Goal: Information Seeking & Learning: Learn about a topic

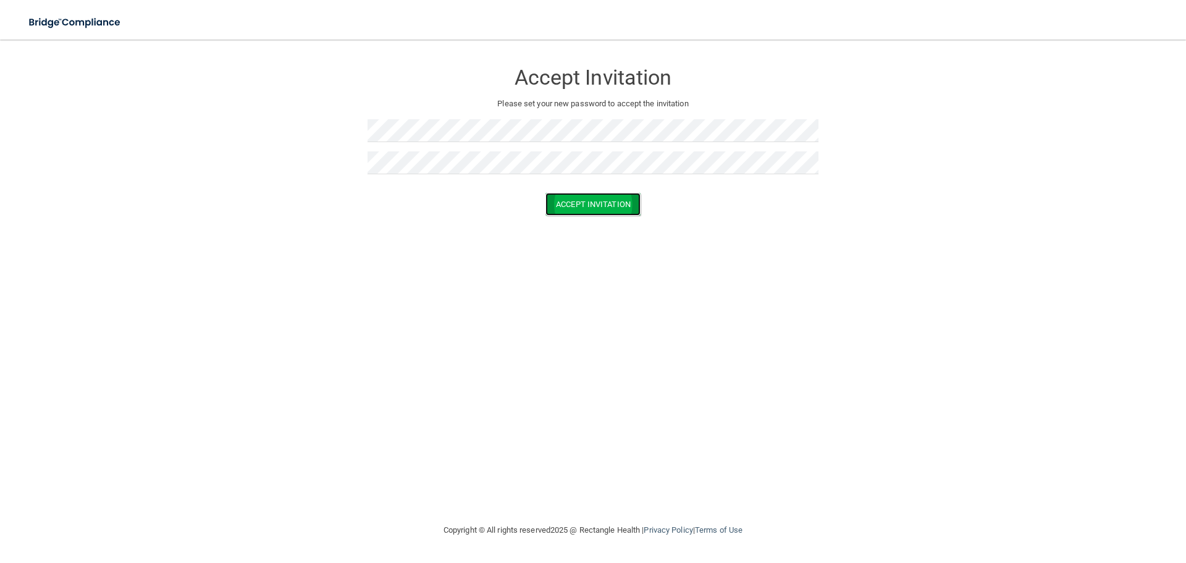
click at [558, 198] on button "Accept Invitation" at bounding box center [592, 204] width 95 height 23
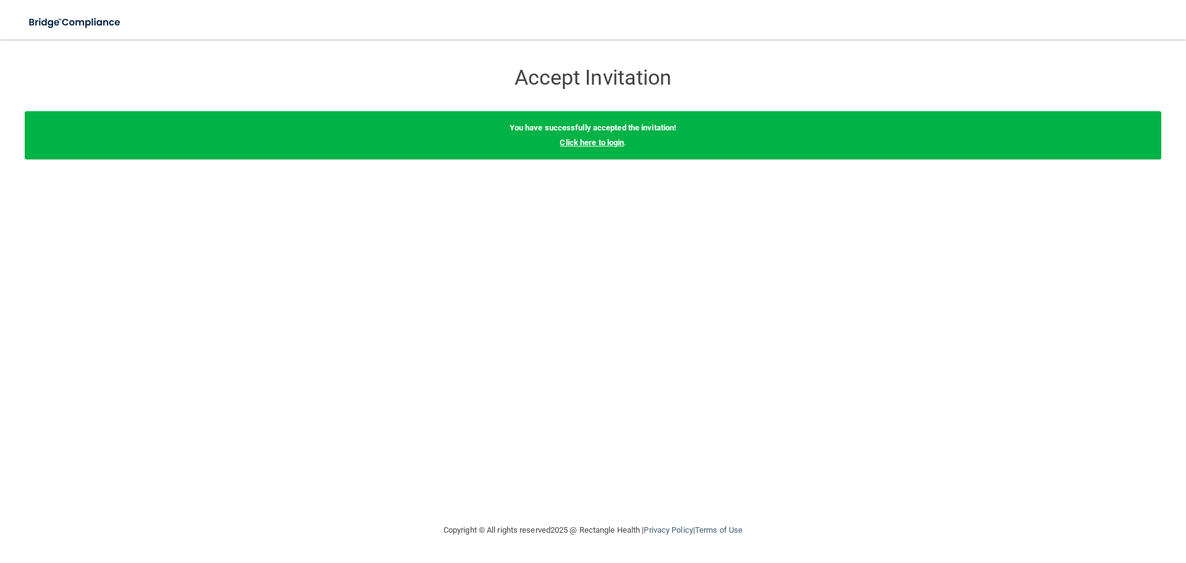
click at [602, 145] on link "Click here to login" at bounding box center [592, 142] width 64 height 9
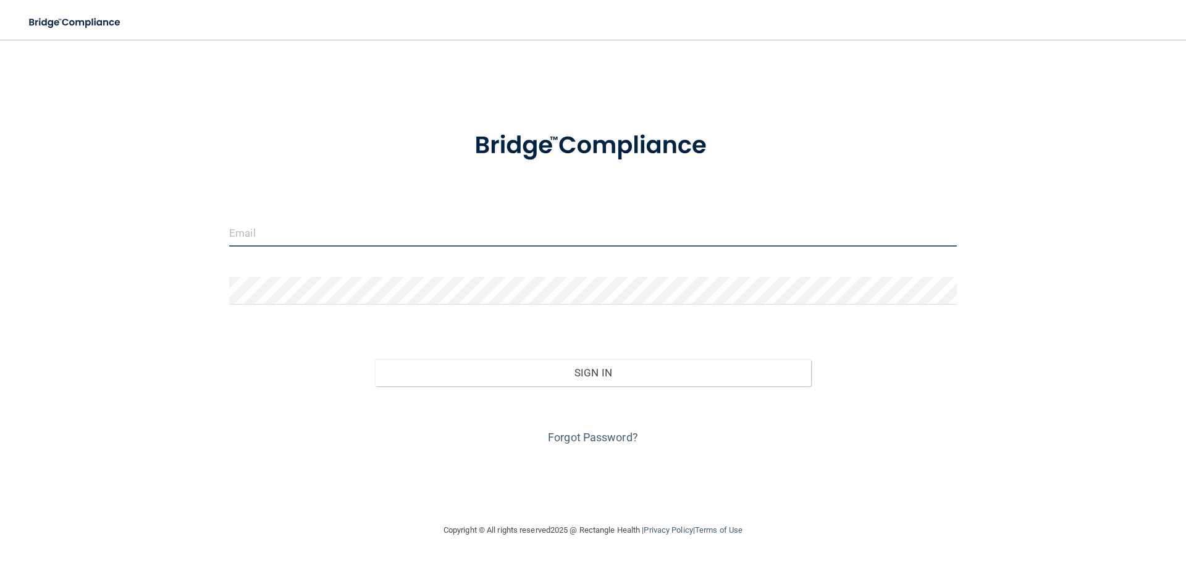
click at [308, 246] on input "email" at bounding box center [592, 233] width 727 height 28
type input "[EMAIL_ADDRESS][DOMAIN_NAME]"
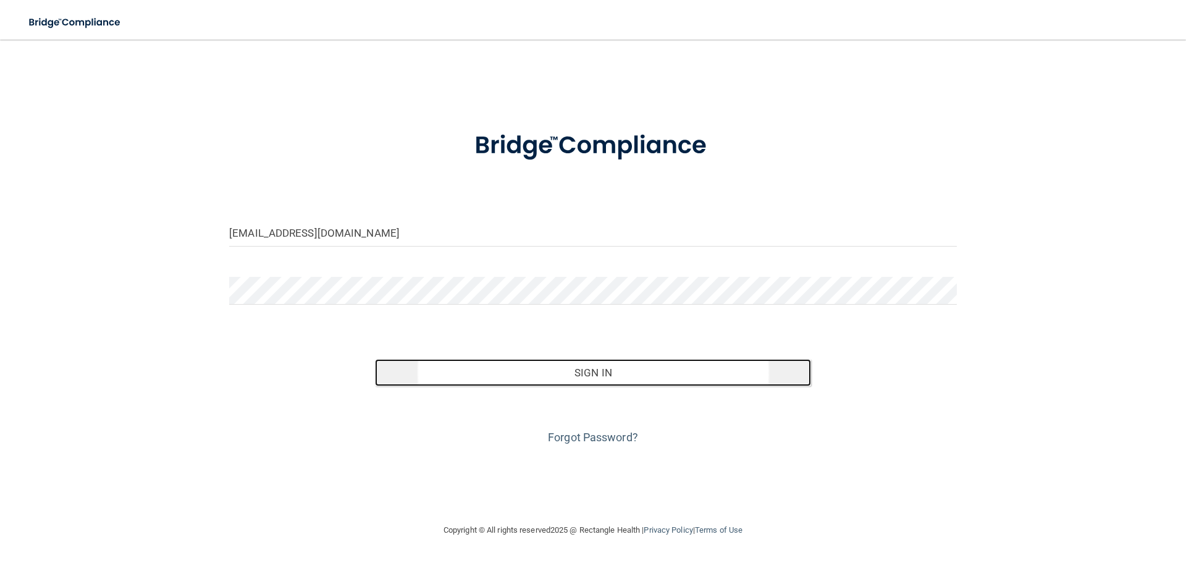
click at [498, 375] on button "Sign In" at bounding box center [593, 372] width 437 height 27
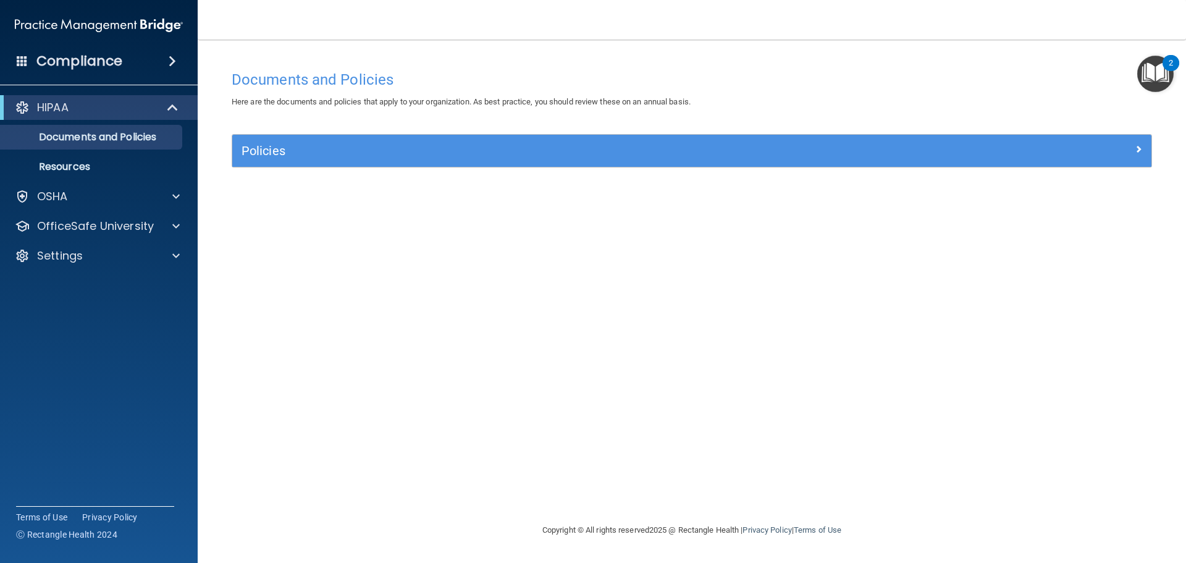
click at [1160, 78] on img "Open Resource Center, 2 new notifications" at bounding box center [1155, 74] width 36 height 36
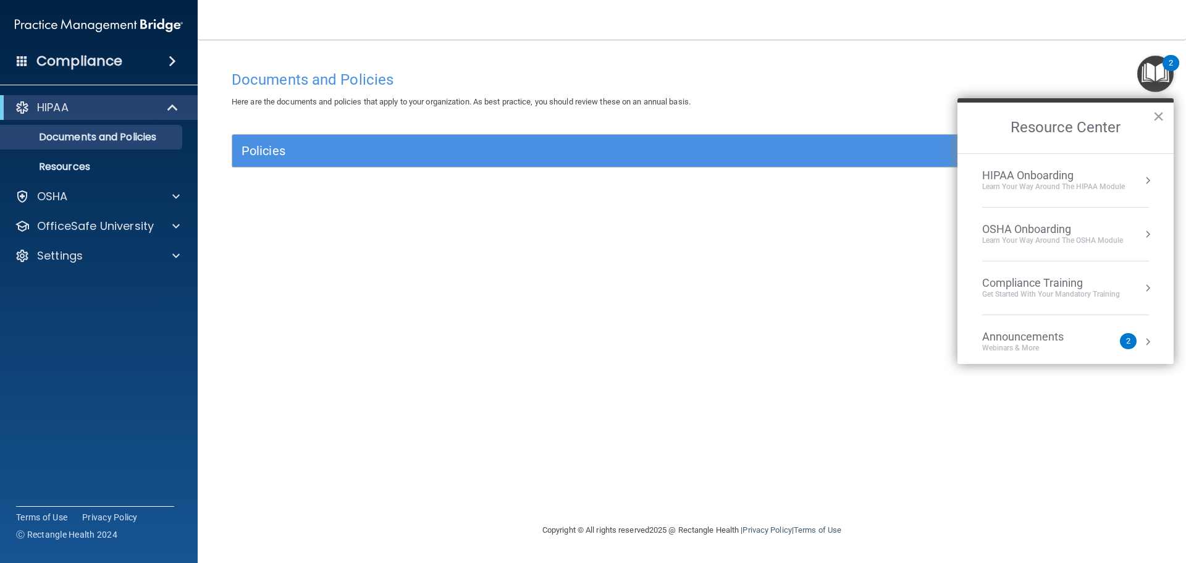
click at [1042, 336] on div "Announcements" at bounding box center [1035, 337] width 106 height 14
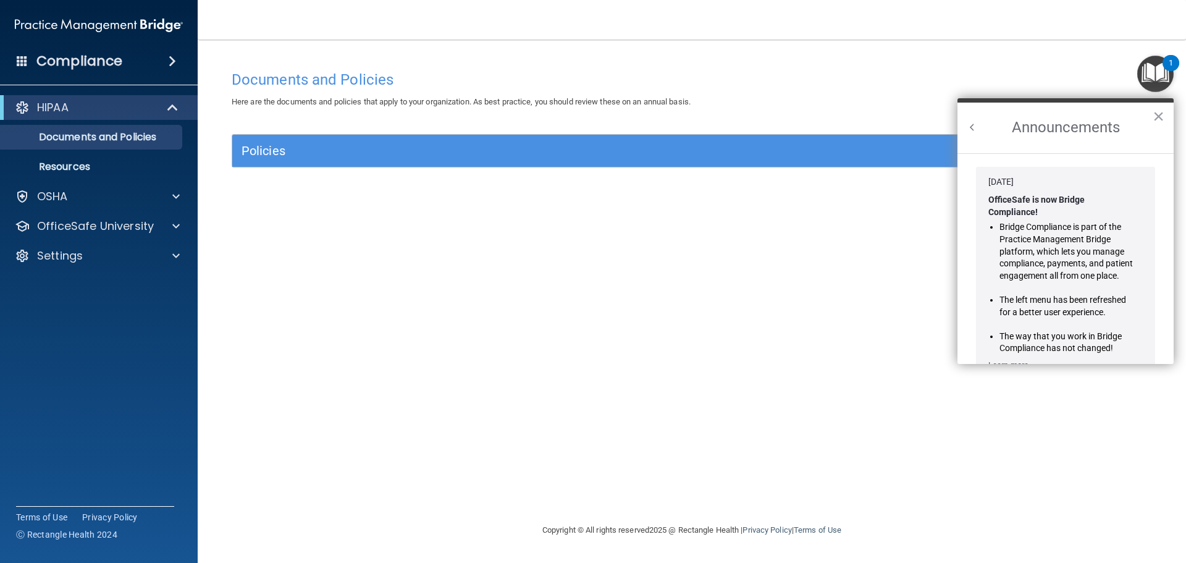
scroll to position [217, 0]
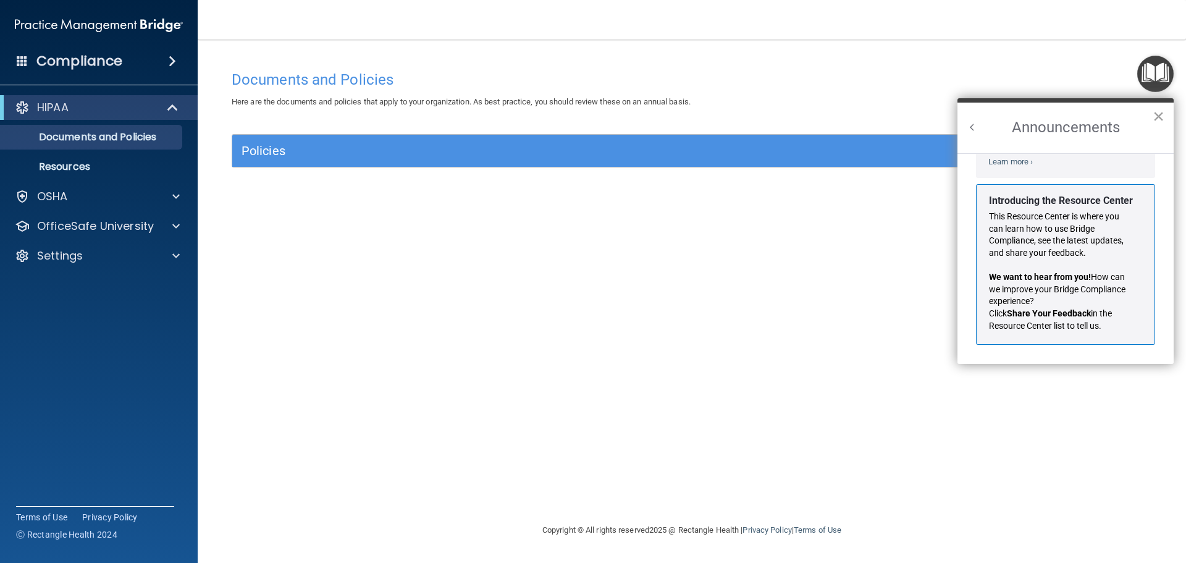
click at [1157, 115] on button "×" at bounding box center [1158, 116] width 12 height 20
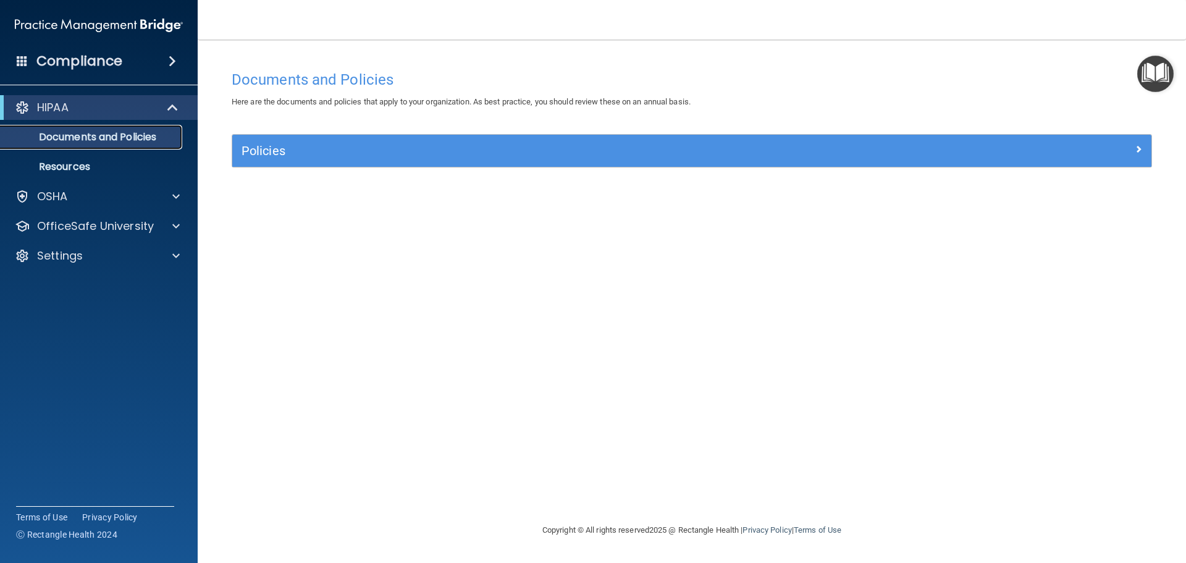
click at [136, 138] on p "Documents and Policies" at bounding box center [92, 137] width 169 height 12
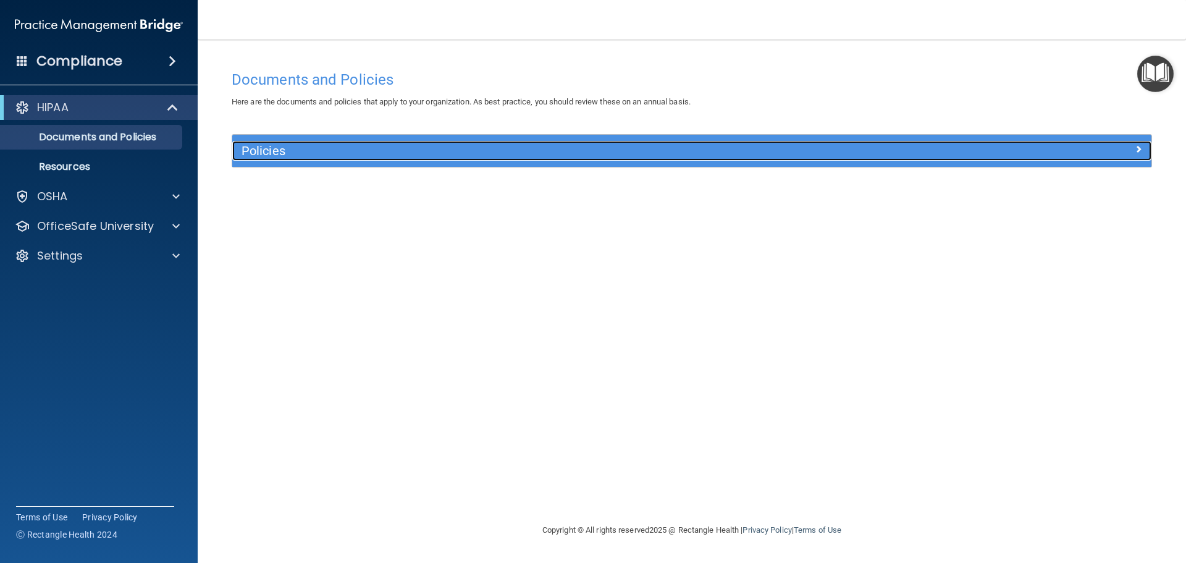
click at [335, 156] on h5 "Policies" at bounding box center [576, 151] width 671 height 14
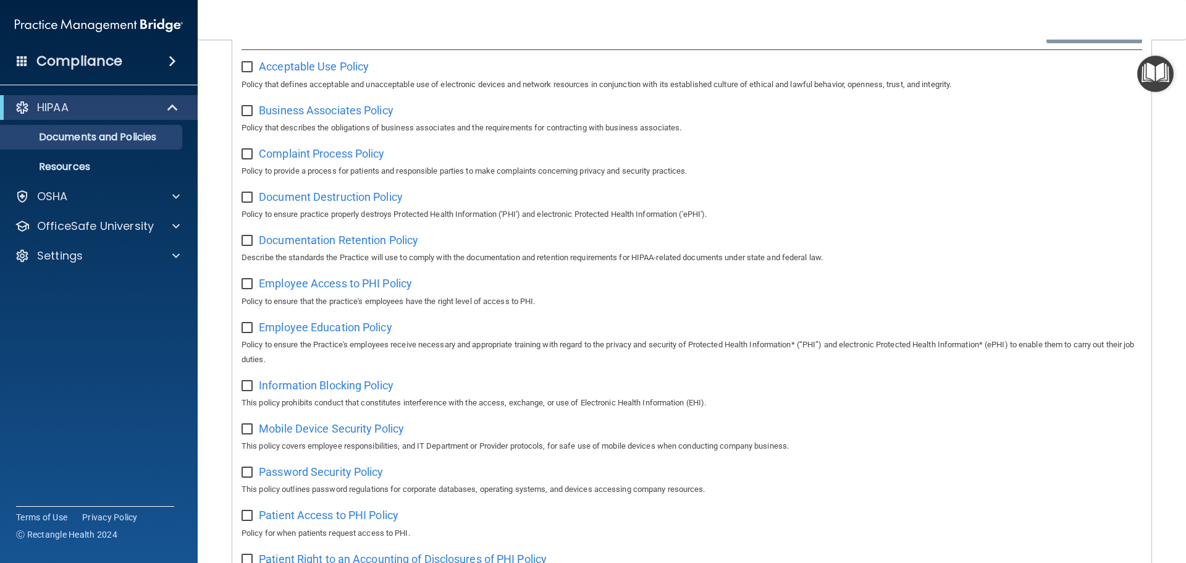
scroll to position [0, 0]
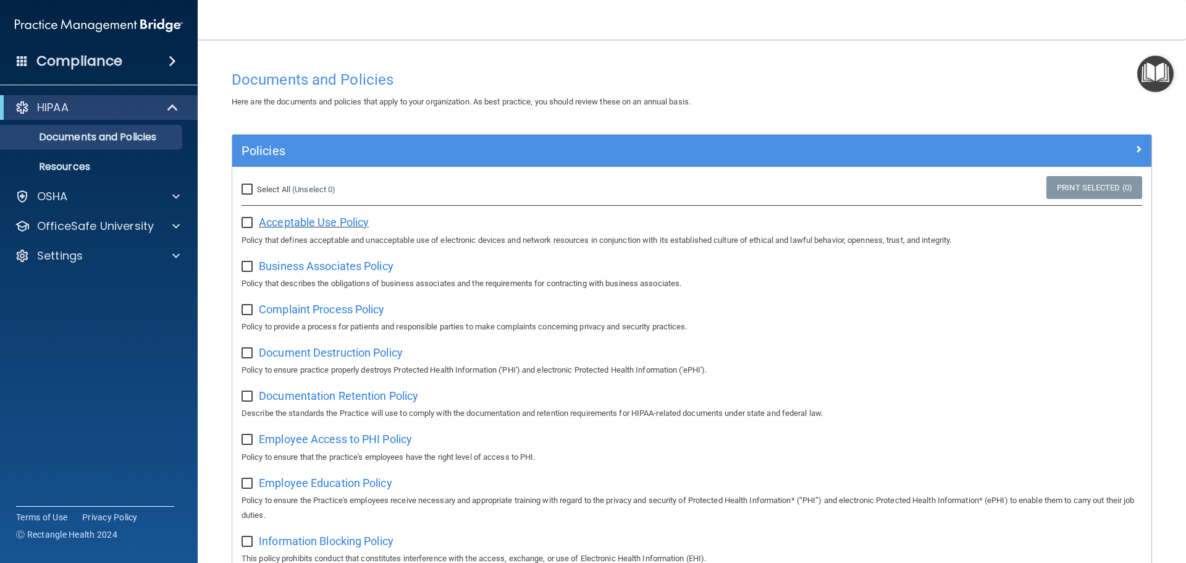
click at [300, 225] on span "Acceptable Use Policy" at bounding box center [314, 222] width 110 height 13
click at [184, 102] on div at bounding box center [173, 107] width 30 height 15
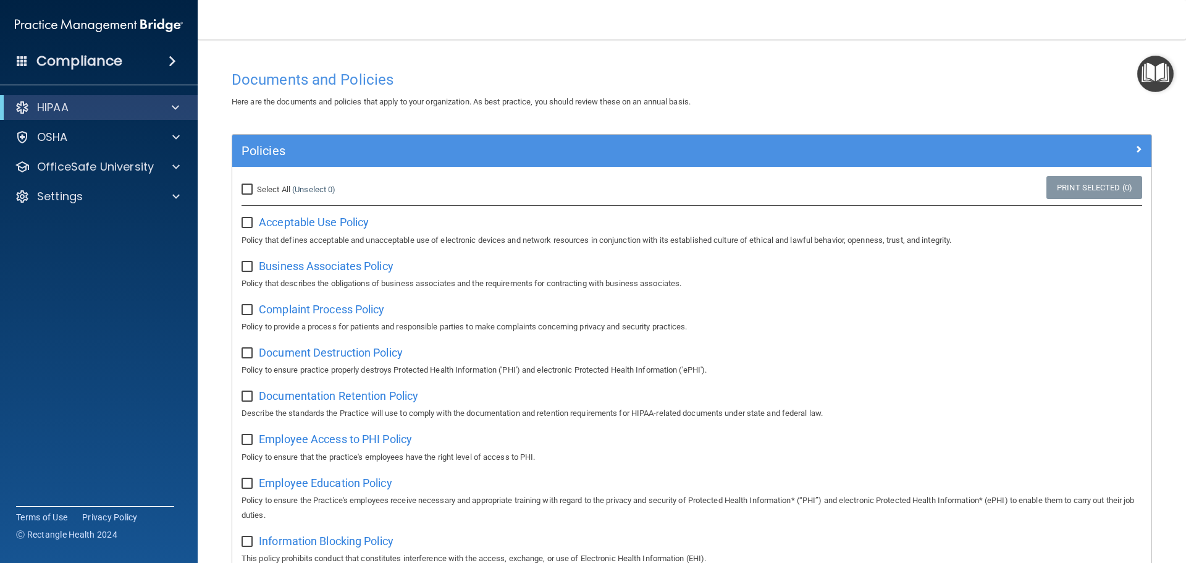
click at [174, 62] on span at bounding box center [172, 61] width 7 height 15
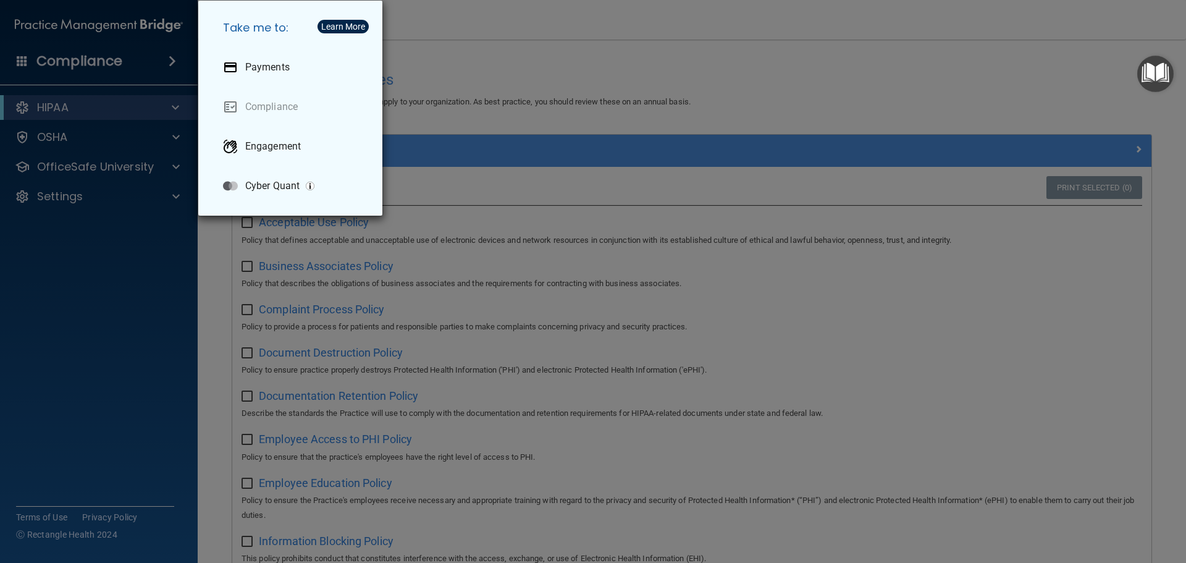
click at [174, 62] on div "Take me to: Payments Compliance Engagement Cyber Quant" at bounding box center [593, 281] width 1186 height 563
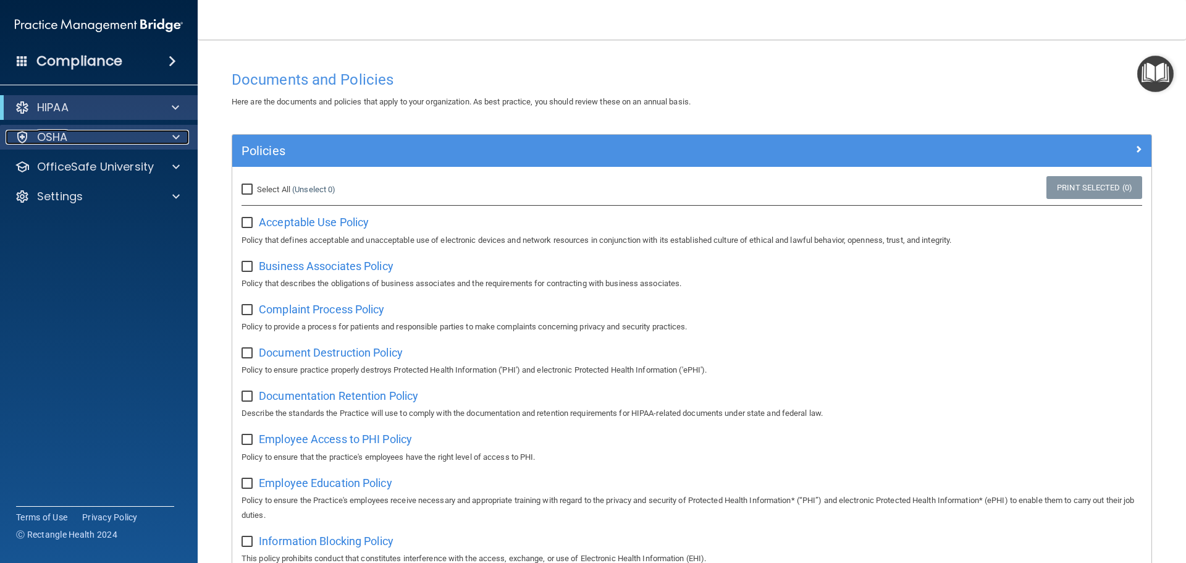
click at [75, 143] on div "OSHA" at bounding box center [82, 137] width 153 height 15
click at [107, 116] on div "HIPAA" at bounding box center [99, 107] width 198 height 25
click at [165, 106] on div at bounding box center [173, 107] width 30 height 15
click at [135, 141] on p "Documents and Policies" at bounding box center [92, 137] width 169 height 12
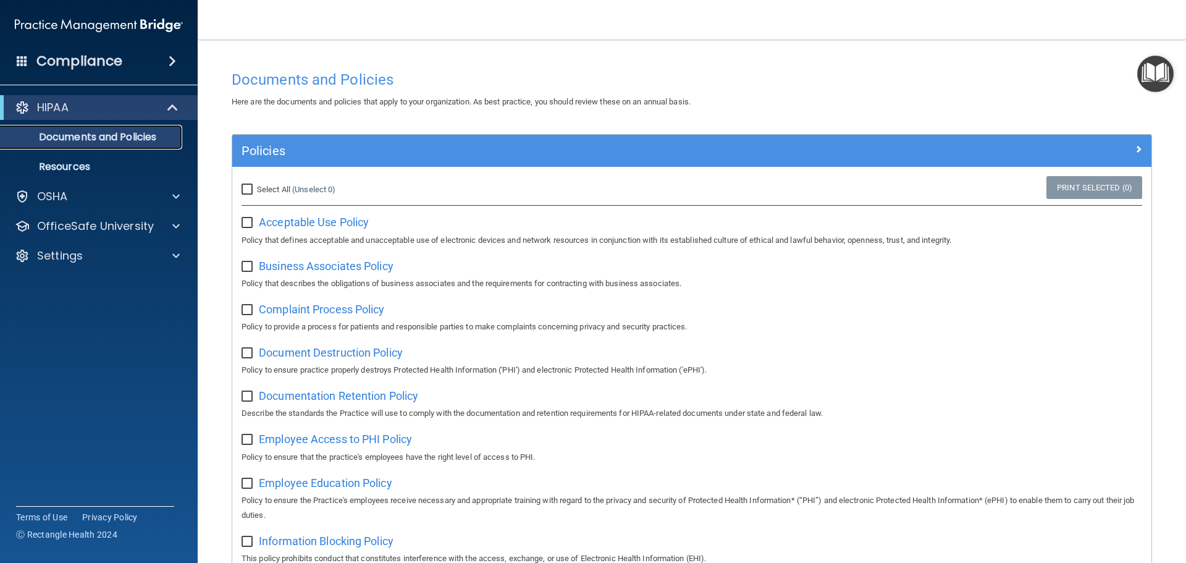
click at [140, 137] on p "Documents and Policies" at bounding box center [92, 137] width 169 height 12
click at [80, 224] on p "OfficeSafe University" at bounding box center [95, 226] width 117 height 15
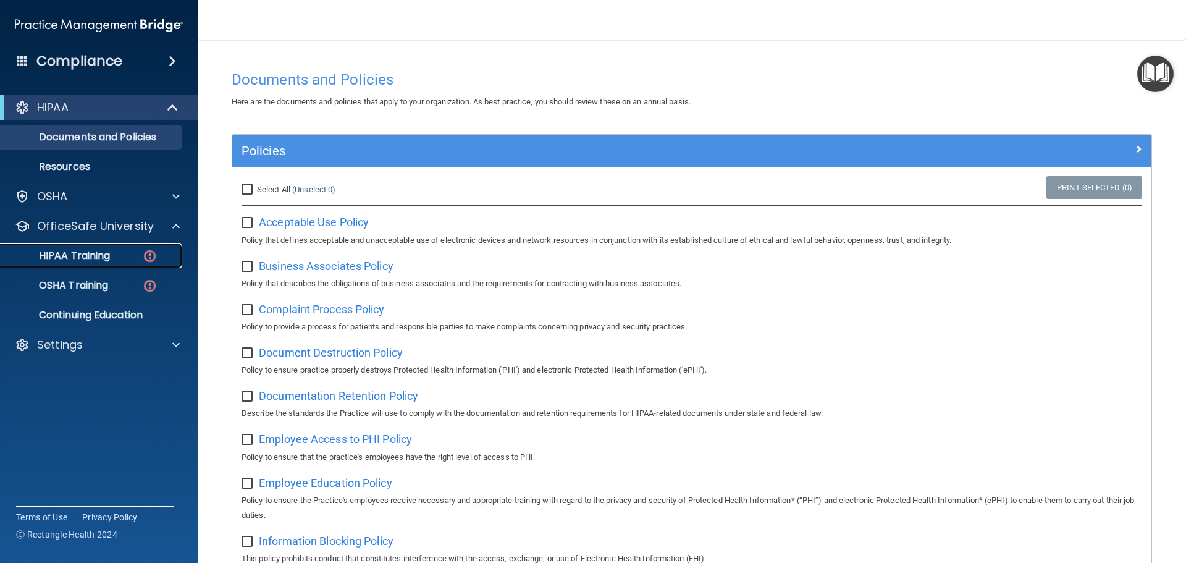
click at [74, 259] on p "HIPAA Training" at bounding box center [59, 255] width 102 height 12
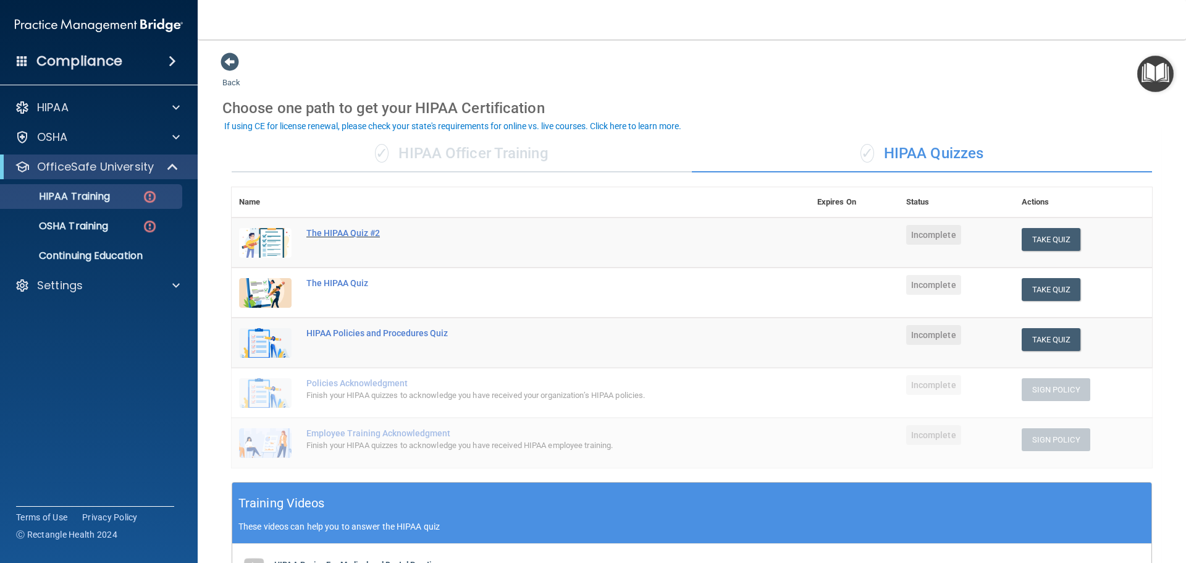
click at [367, 235] on div "The HIPAA Quiz #2" at bounding box center [527, 233] width 442 height 10
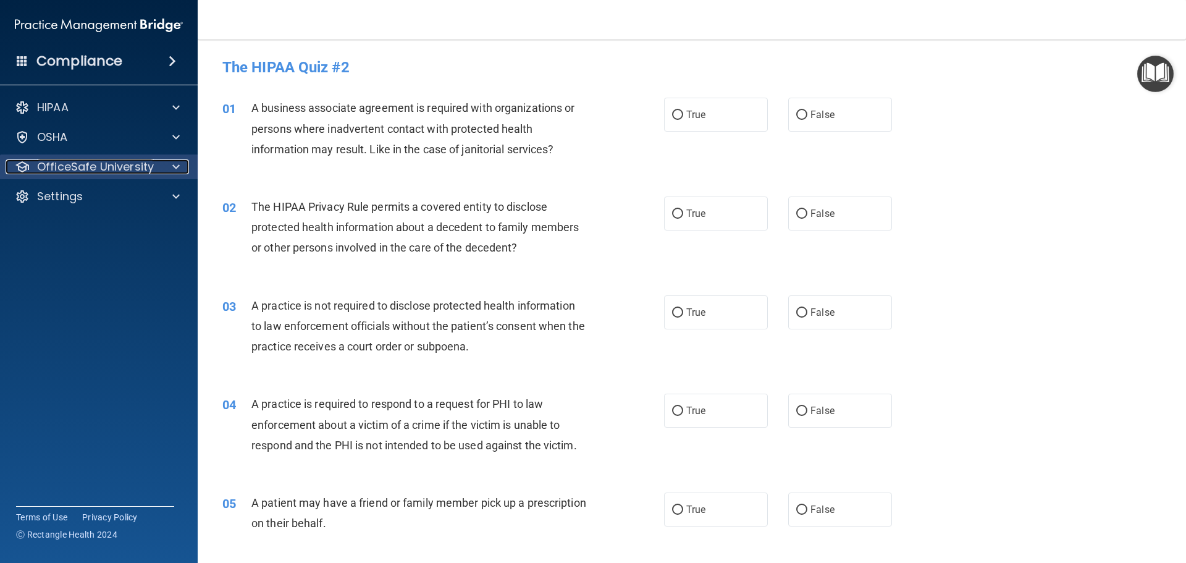
click at [49, 164] on p "OfficeSafe University" at bounding box center [95, 166] width 117 height 15
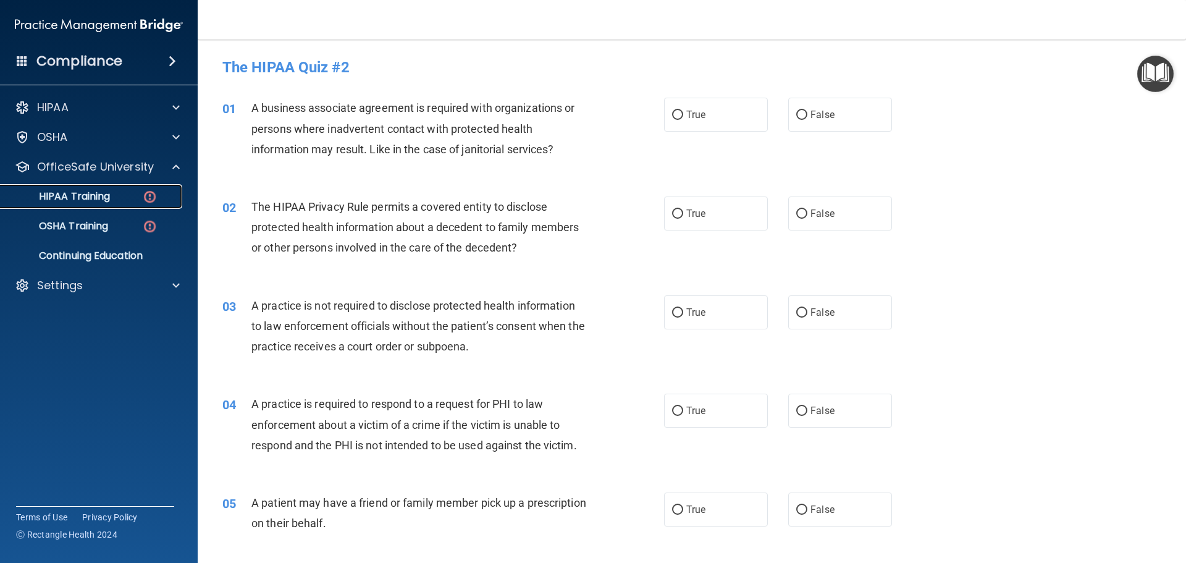
click at [79, 193] on p "HIPAA Training" at bounding box center [59, 196] width 102 height 12
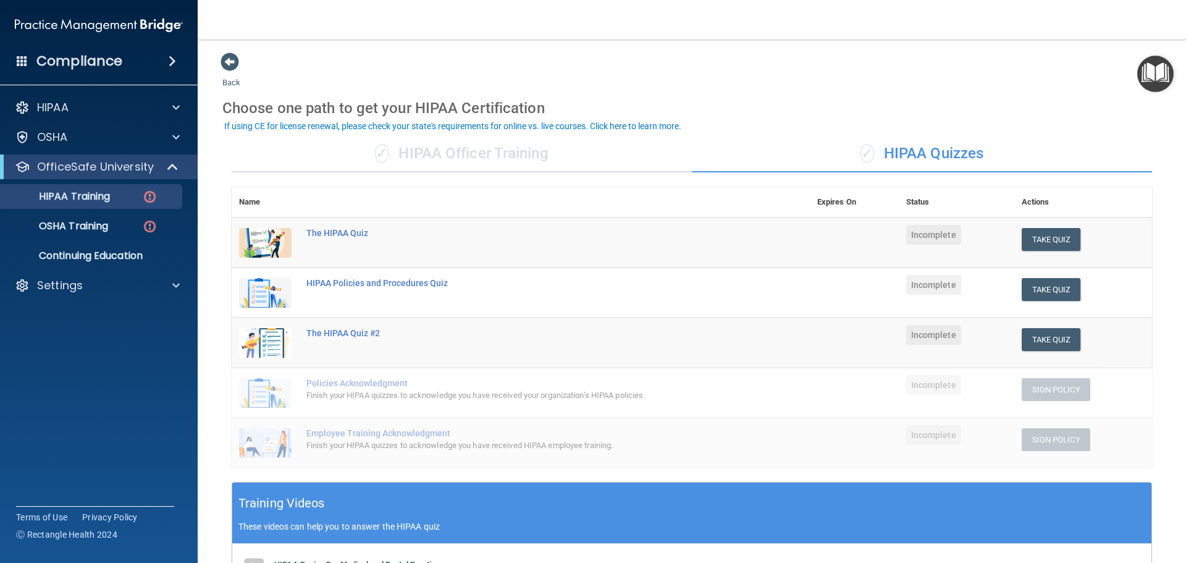
click at [563, 166] on div "✓ HIPAA Officer Training" at bounding box center [462, 153] width 460 height 37
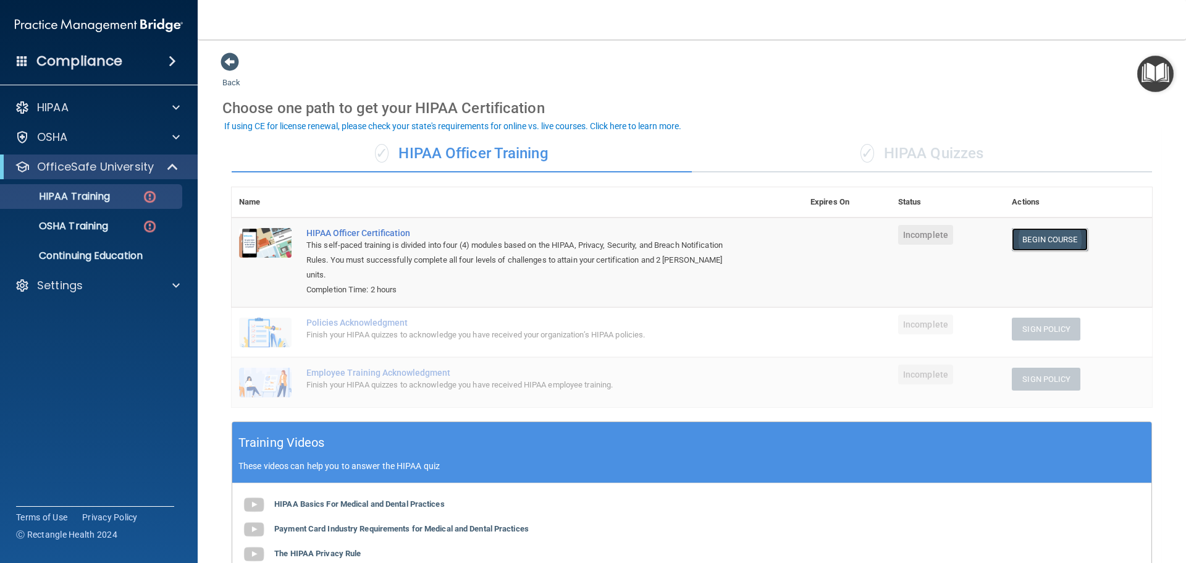
click at [1069, 235] on link "Begin Course" at bounding box center [1049, 239] width 75 height 23
